Goal: Navigation & Orientation: Understand site structure

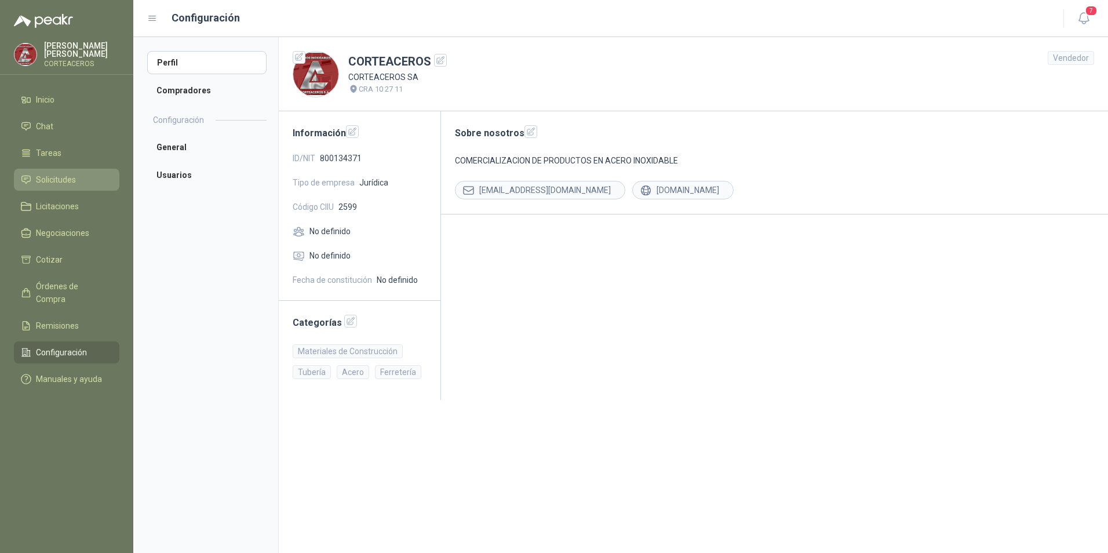
click at [63, 185] on span "Solicitudes" at bounding box center [56, 179] width 40 height 13
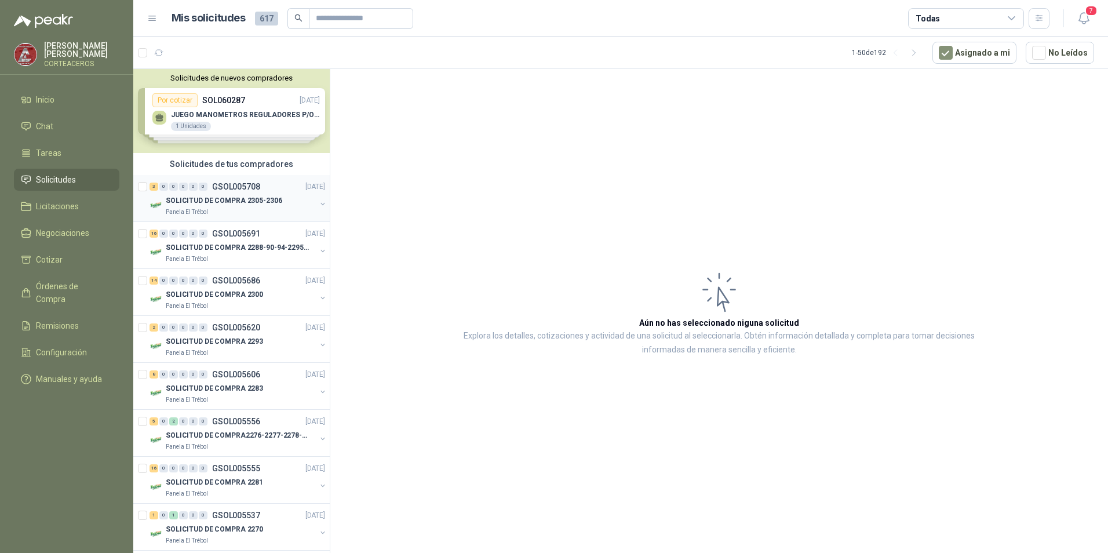
click at [262, 210] on div "Panela El Trébol" at bounding box center [241, 211] width 150 height 9
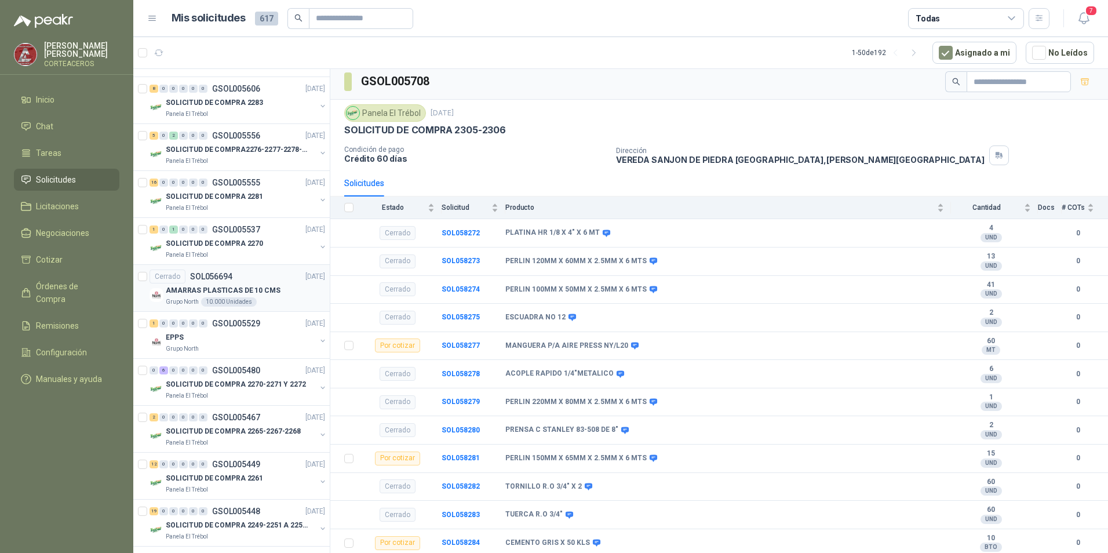
scroll to position [290, 0]
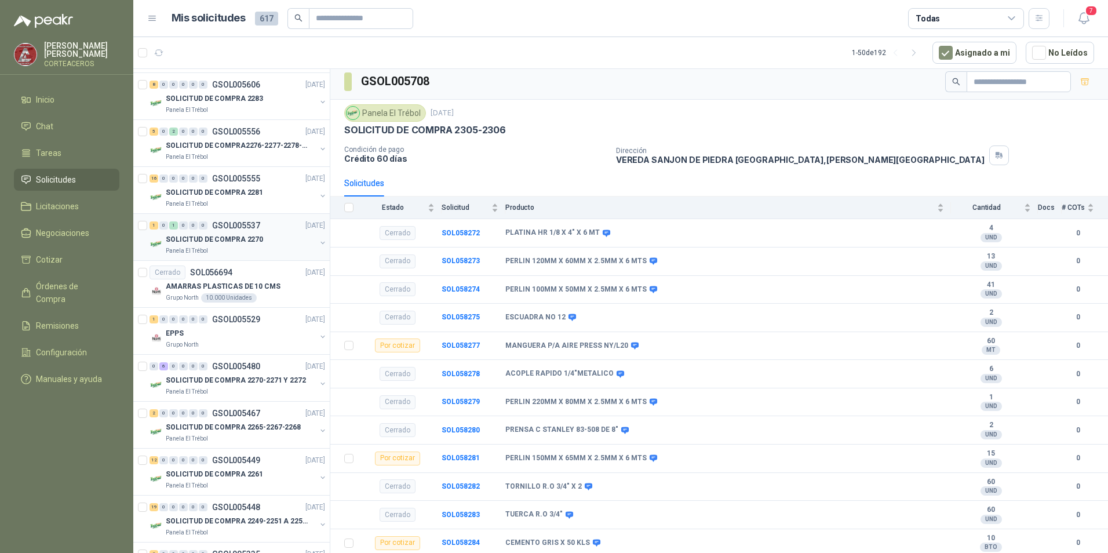
click at [224, 255] on div "Panela El Trébol" at bounding box center [241, 250] width 150 height 9
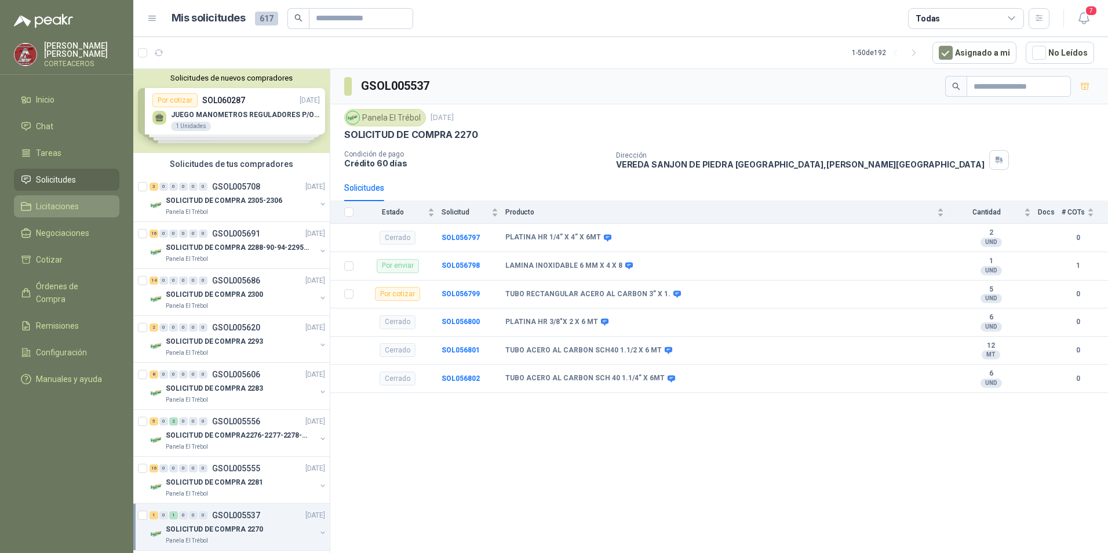
click at [43, 205] on span "Licitaciones" at bounding box center [57, 206] width 43 height 13
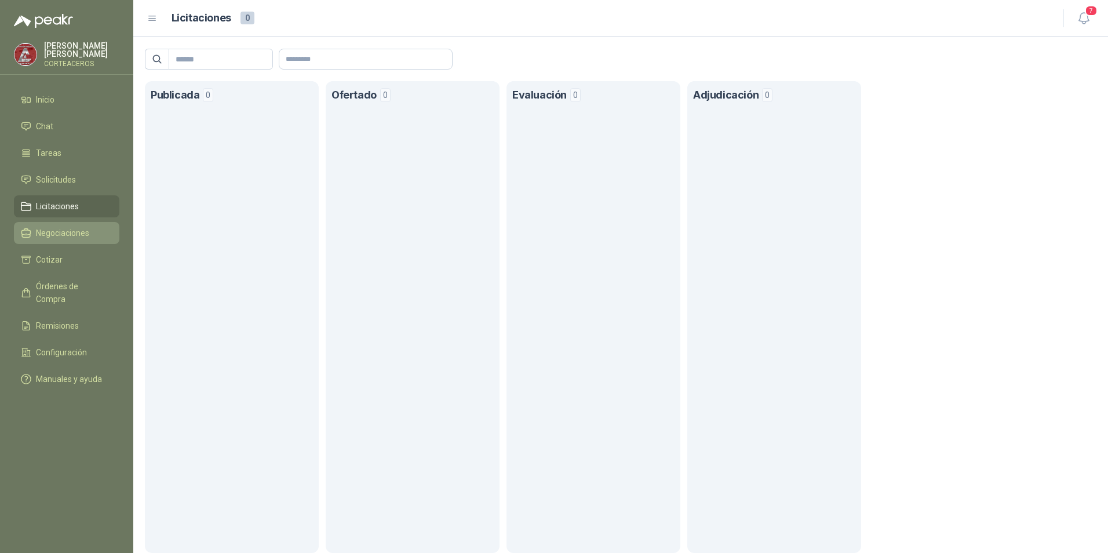
click at [68, 236] on span "Negociaciones" at bounding box center [62, 233] width 53 height 13
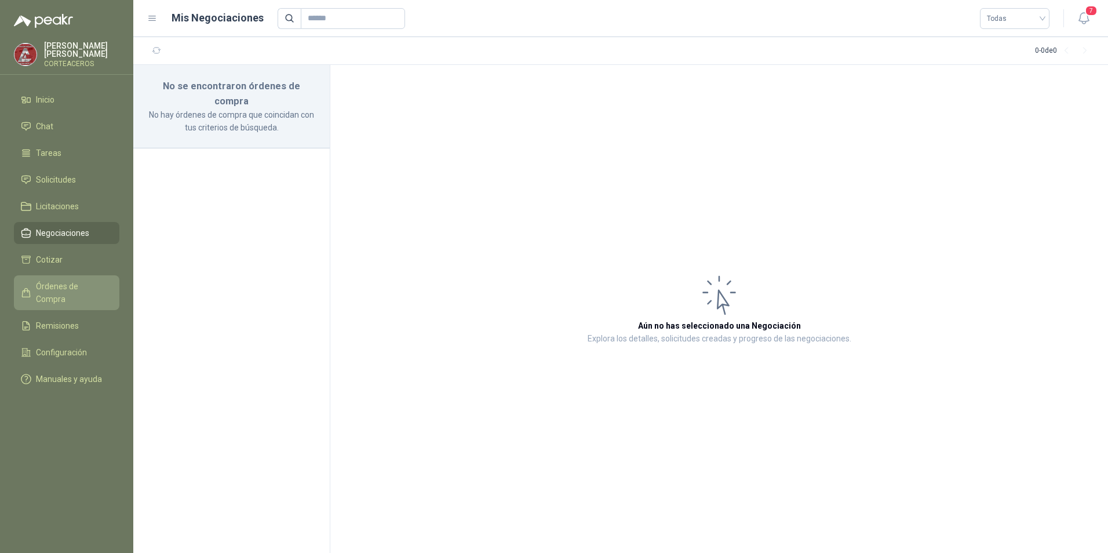
click at [62, 289] on span "Órdenes de Compra" at bounding box center [72, 292] width 72 height 25
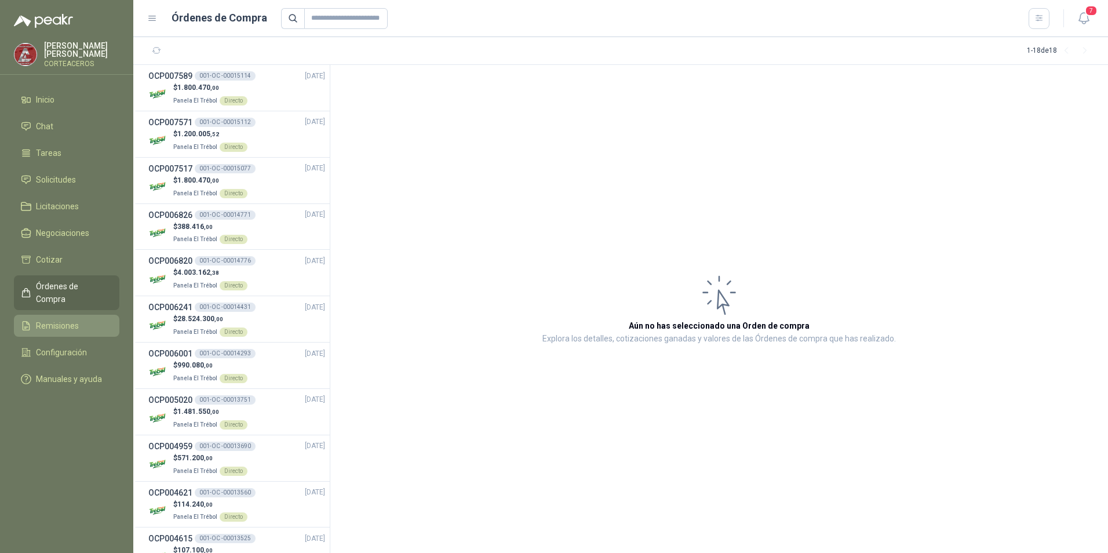
click at [70, 319] on span "Remisiones" at bounding box center [57, 325] width 43 height 13
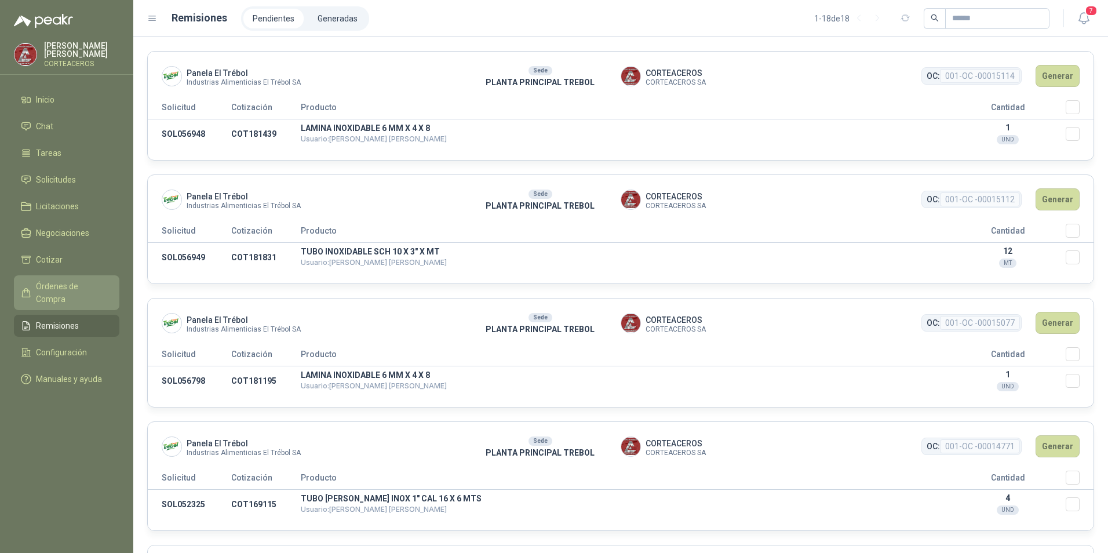
click at [77, 292] on span "Órdenes de Compra" at bounding box center [72, 292] width 72 height 25
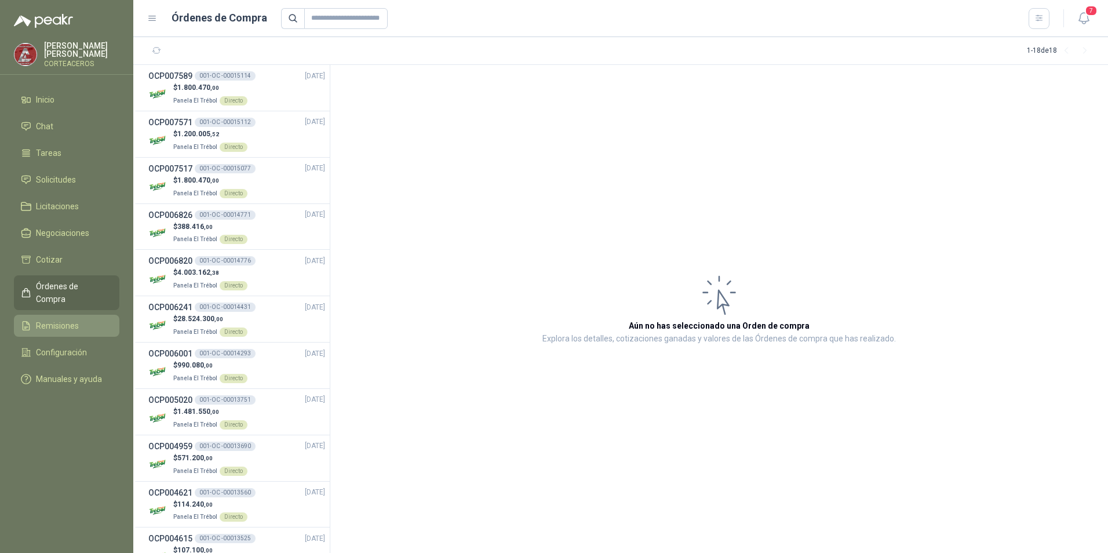
click at [79, 319] on li "Remisiones" at bounding box center [67, 325] width 92 height 13
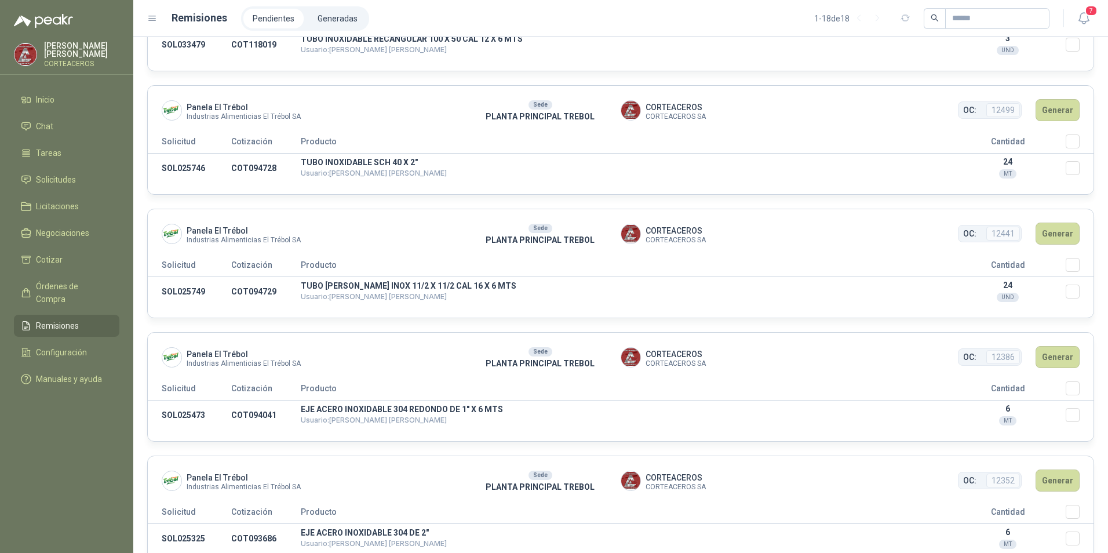
scroll to position [1893, 0]
